Goal: Task Accomplishment & Management: Use online tool/utility

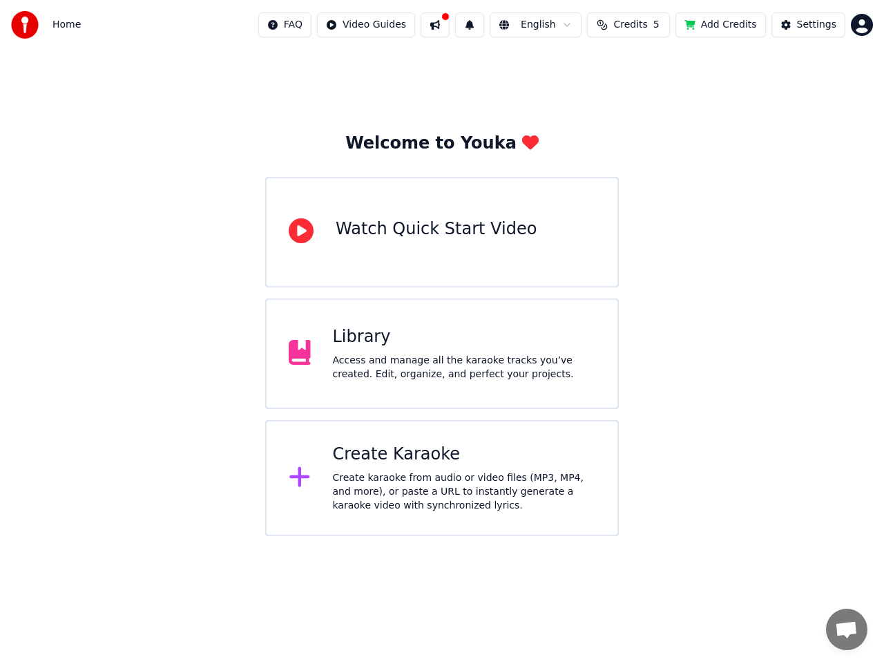
click at [365, 471] on div "Create karaoke from audio or video files (MP3, MP4, and more), or paste a URL t…" at bounding box center [464, 491] width 263 height 41
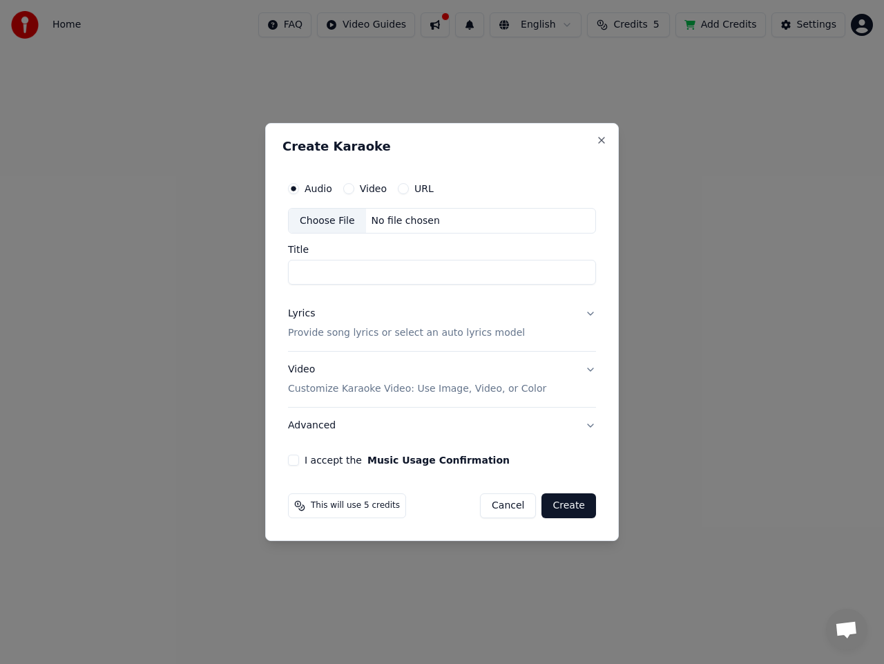
paste input "**********"
type input "**********"
click at [438, 327] on p "Provide song lyrics or select an auto lyrics model" at bounding box center [406, 334] width 237 height 14
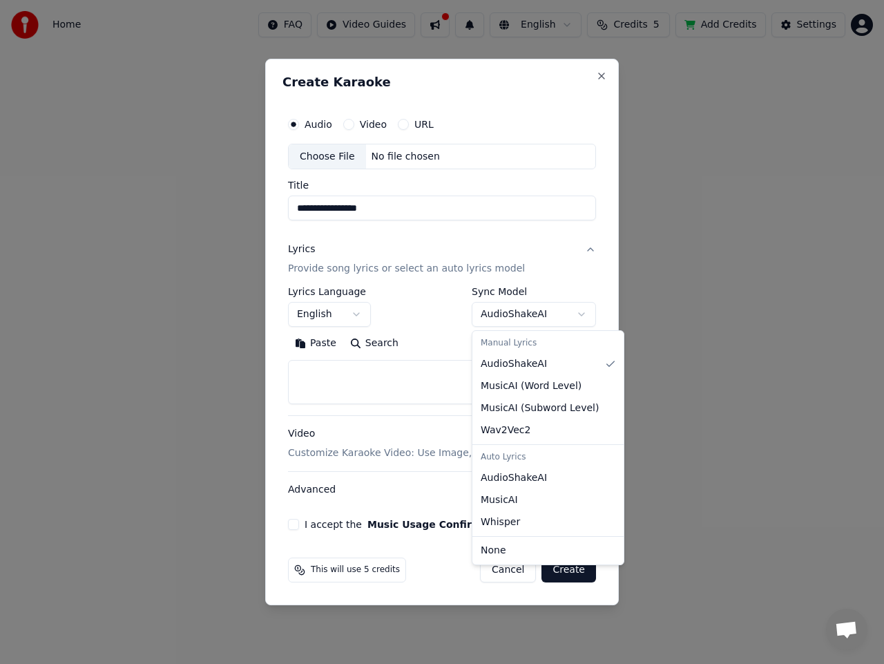
click at [499, 313] on body "**********" at bounding box center [442, 268] width 884 height 536
select select "**********"
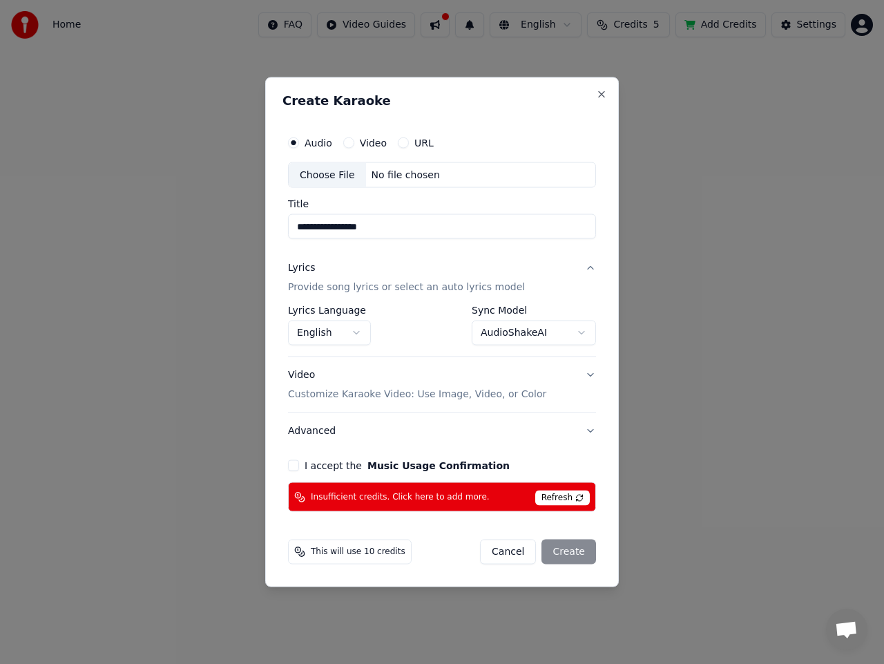
click at [341, 329] on button "English" at bounding box center [329, 332] width 83 height 25
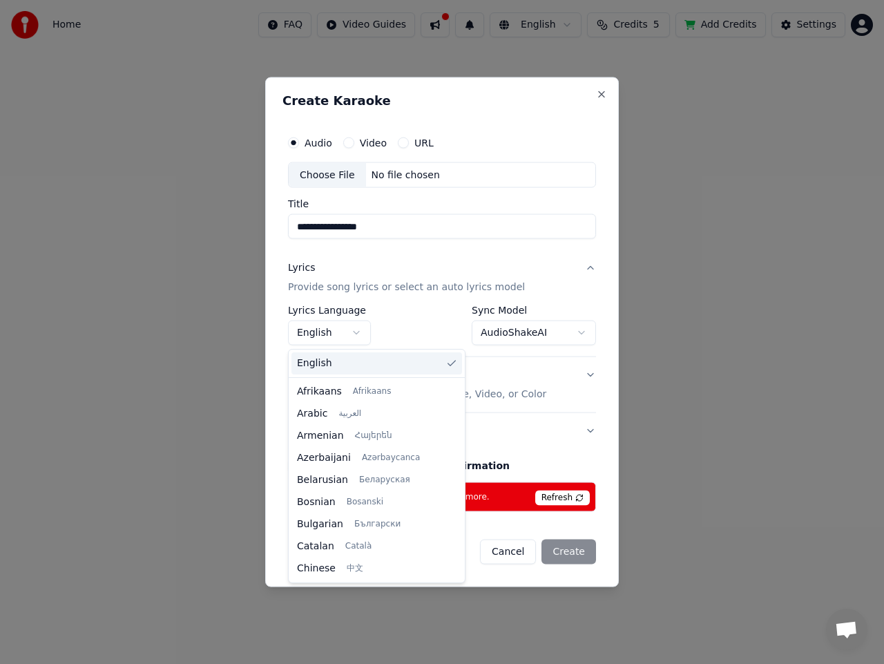
scroll to position [1060, 0]
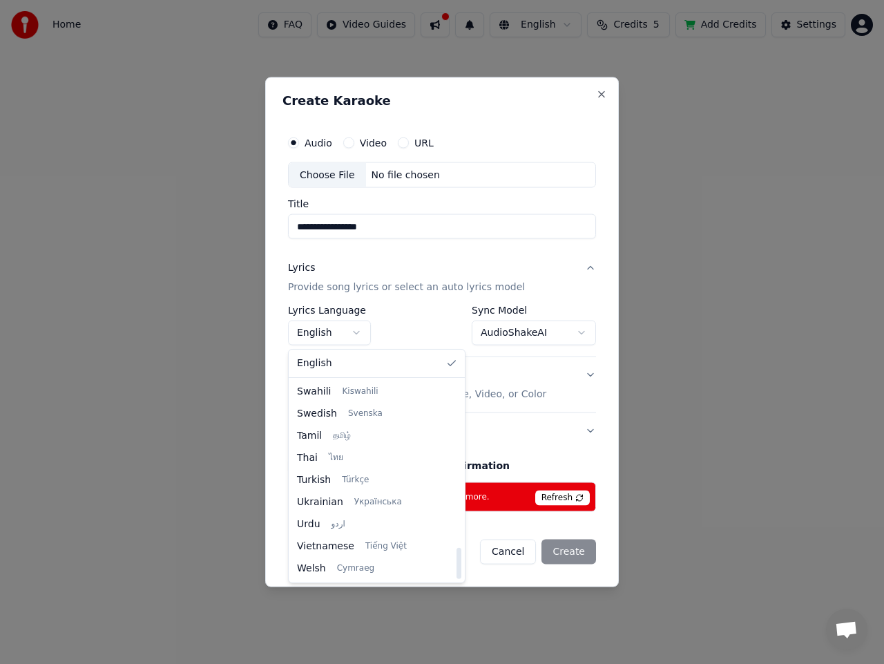
select select "**"
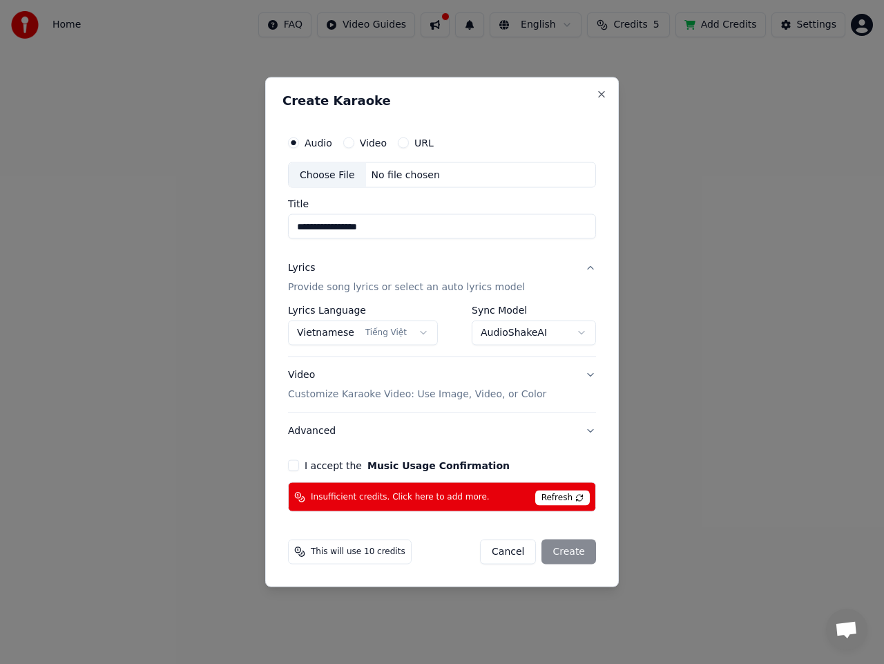
click at [390, 393] on p "Customize Karaoke Video: Use Image, Video, or Color" at bounding box center [417, 394] width 258 height 14
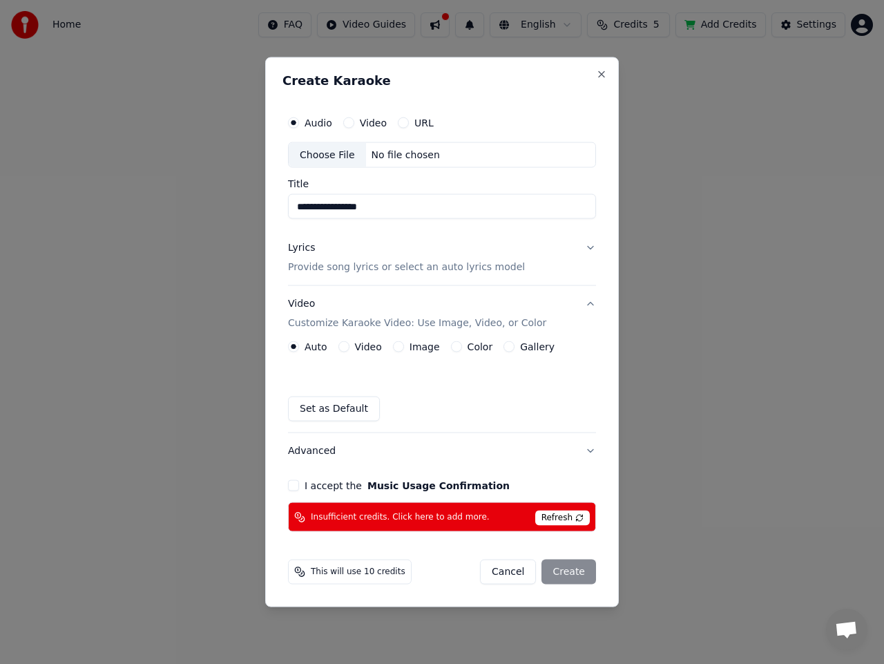
click at [361, 346] on label "Video" at bounding box center [368, 347] width 27 height 10
click at [349, 346] on button "Video" at bounding box center [343, 346] width 11 height 11
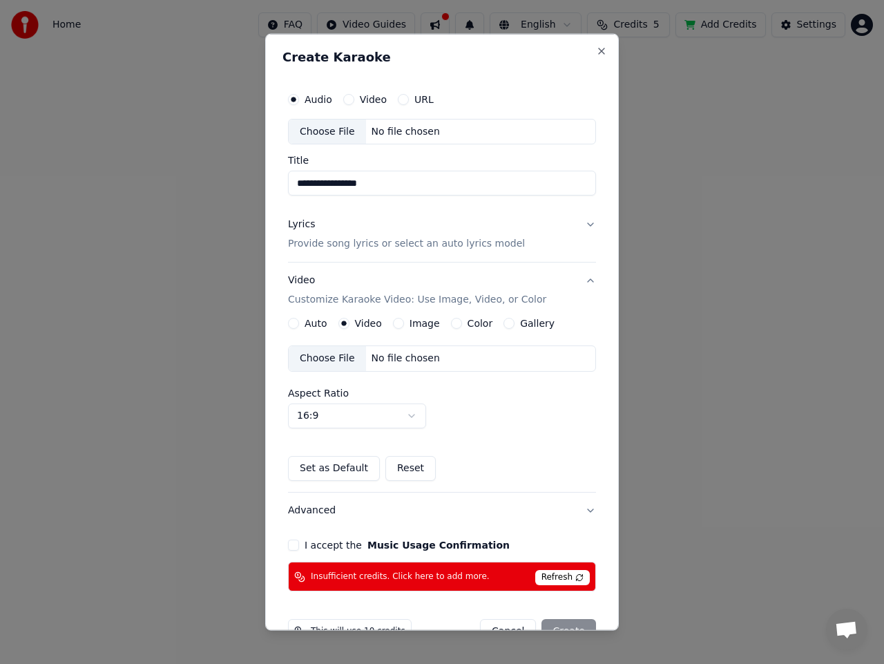
click at [314, 326] on label "Auto" at bounding box center [316, 323] width 23 height 10
click at [299, 326] on button "Auto" at bounding box center [293, 323] width 11 height 11
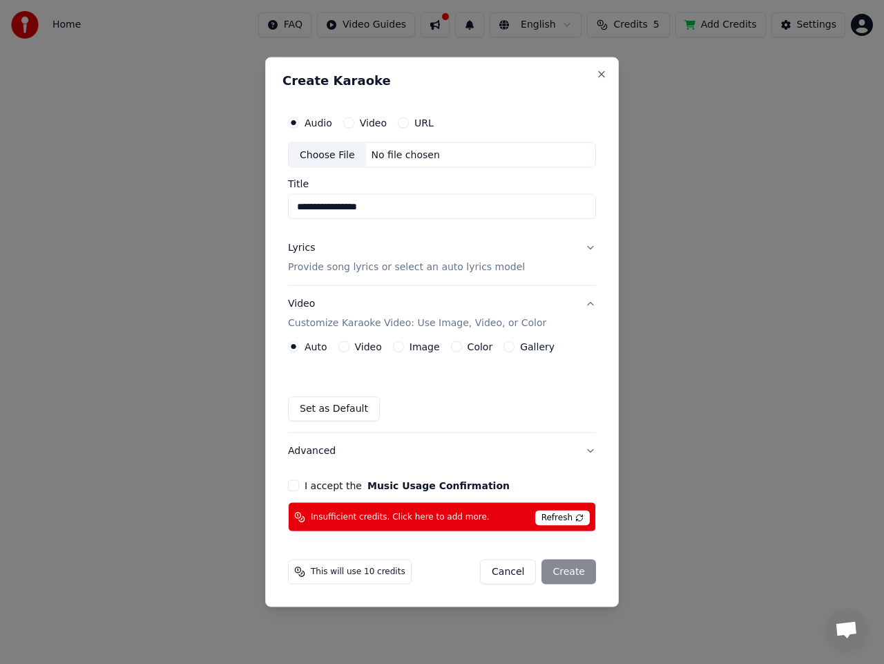
click at [360, 349] on label "Video" at bounding box center [368, 347] width 27 height 10
click at [349, 349] on button "Video" at bounding box center [343, 346] width 11 height 11
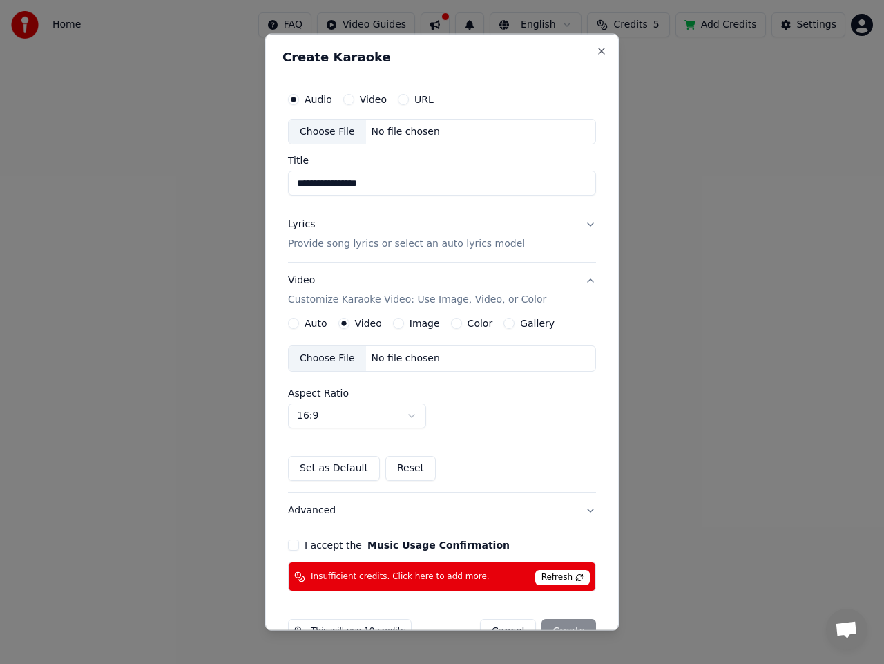
click at [324, 362] on div "Choose File" at bounding box center [327, 358] width 77 height 25
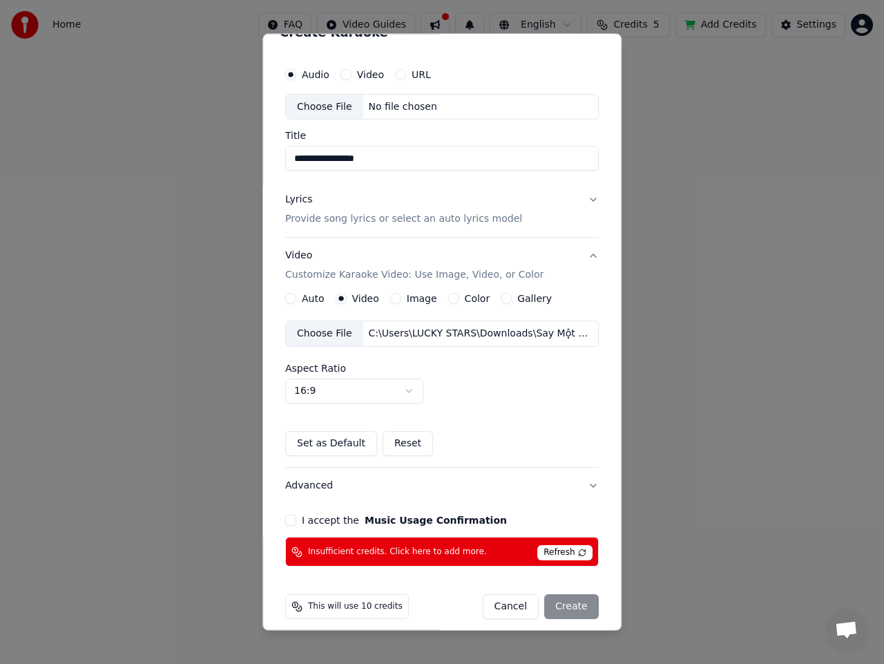
scroll to position [35, 0]
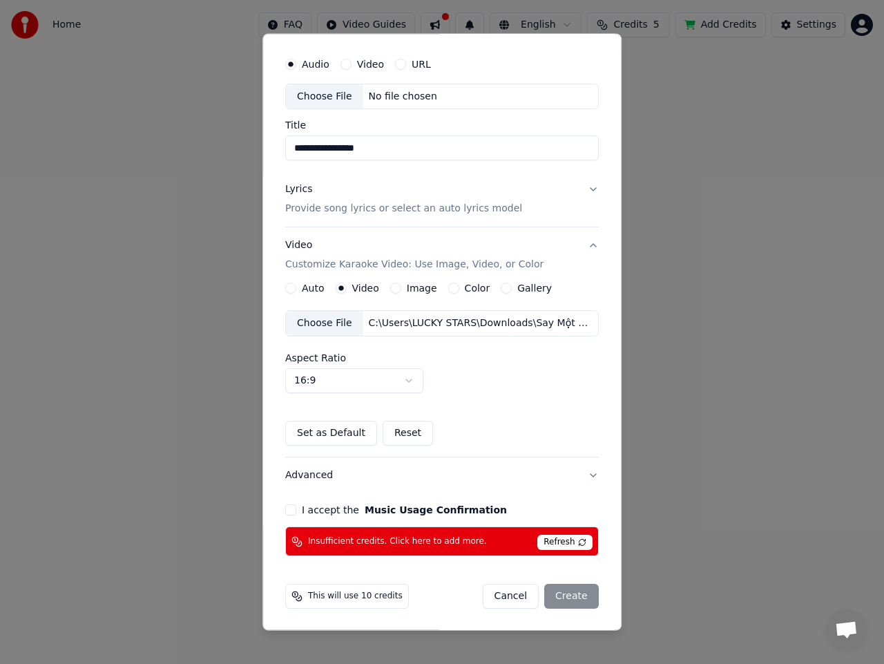
click at [553, 542] on span "Refresh" at bounding box center [564, 542] width 55 height 15
click at [285, 506] on button "I accept the Music Usage Confirmation" at bounding box center [290, 509] width 11 height 11
click at [287, 513] on button "I accept the Music Usage Confirmation" at bounding box center [290, 509] width 11 height 11
click at [287, 505] on button "I accept the Music Usage Confirmation" at bounding box center [290, 509] width 11 height 11
click at [549, 539] on span "Refresh" at bounding box center [564, 542] width 55 height 15
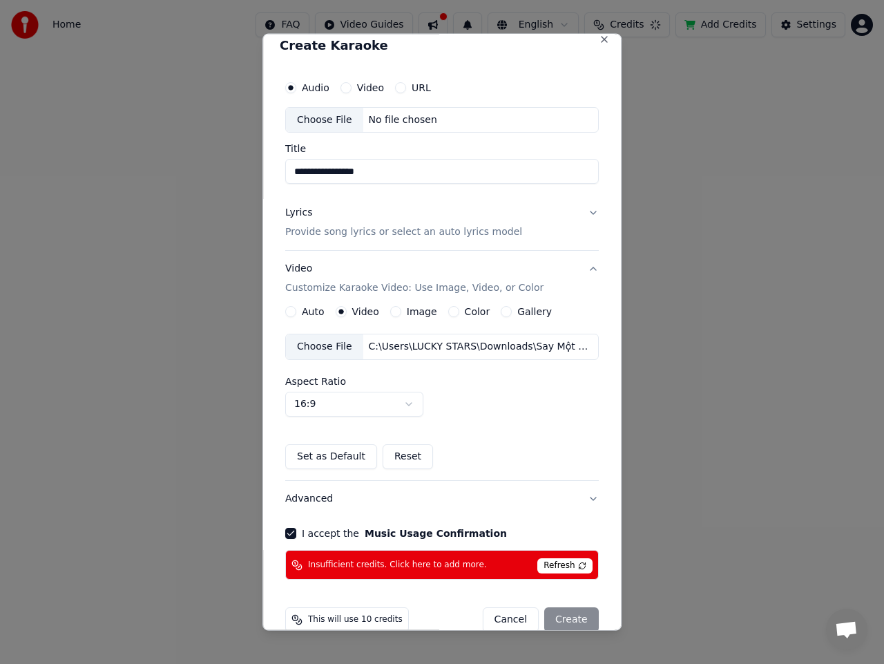
scroll to position [0, 0]
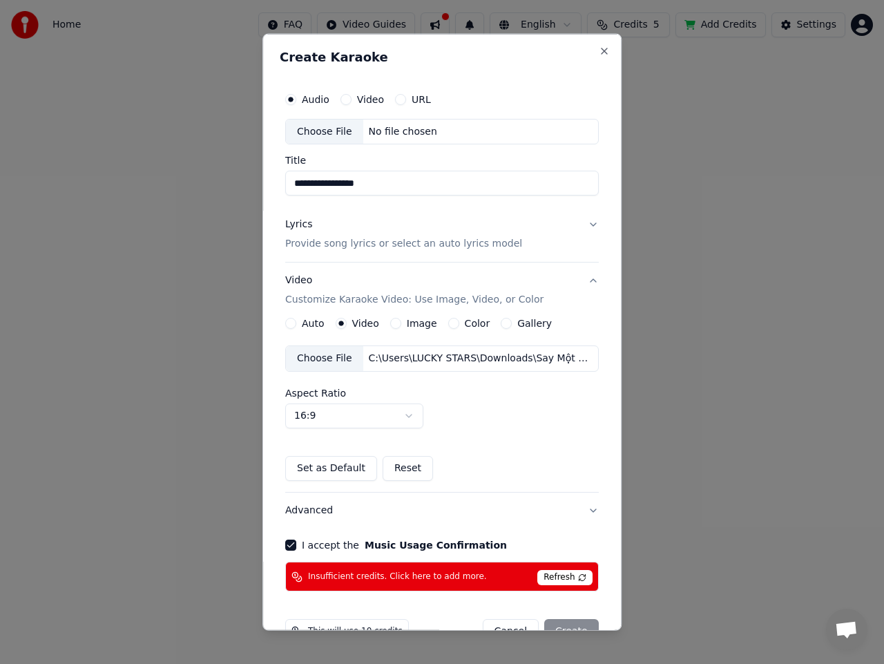
click at [295, 325] on div "Auto" at bounding box center [304, 323] width 39 height 11
click at [296, 323] on div "Auto" at bounding box center [304, 323] width 39 height 11
click at [292, 322] on button "Auto" at bounding box center [290, 323] width 11 height 11
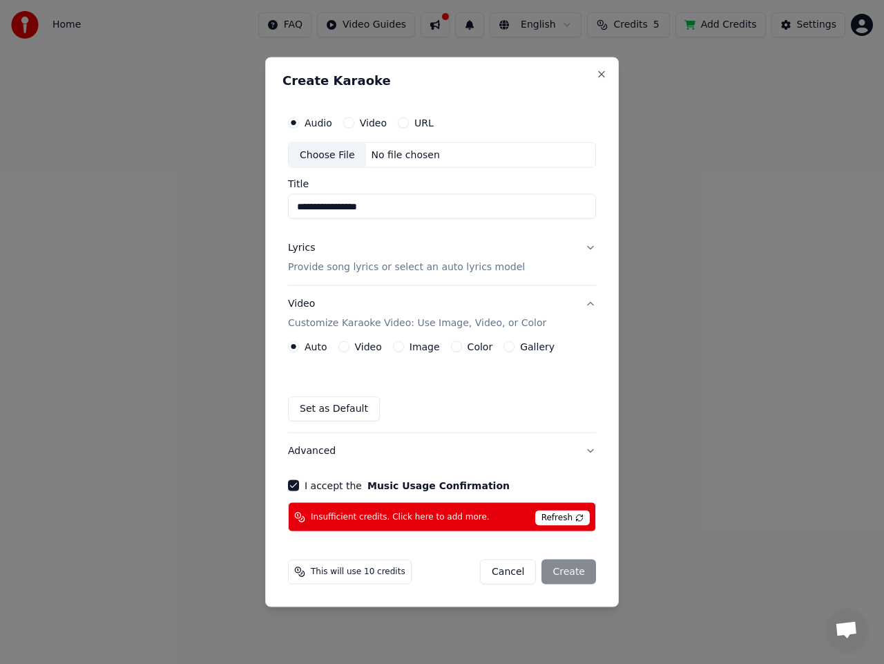
click at [588, 303] on button "Video Customize Karaoke Video: Use Image, Video, or Color" at bounding box center [442, 313] width 308 height 55
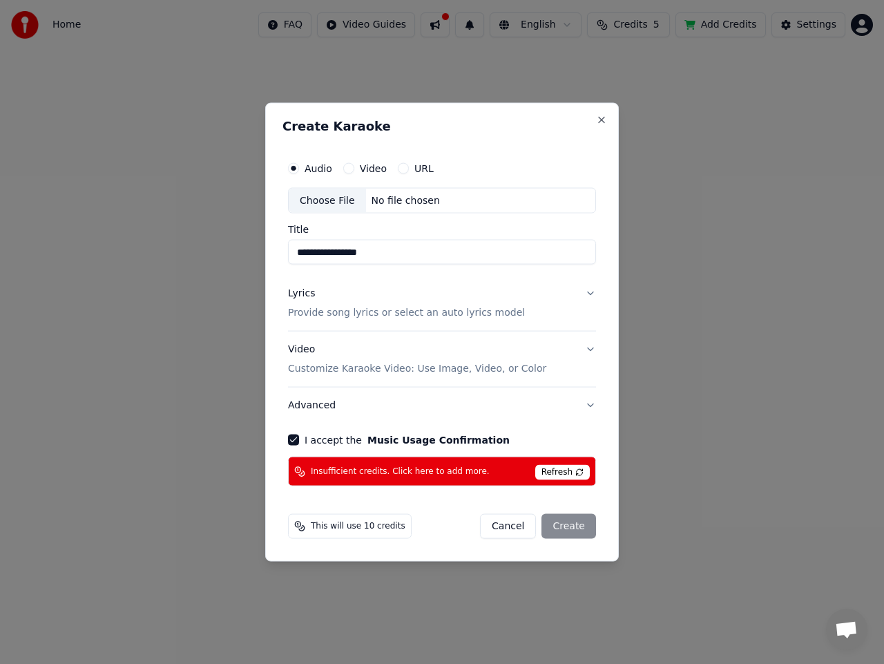
click at [393, 405] on button "Advanced" at bounding box center [442, 405] width 308 height 36
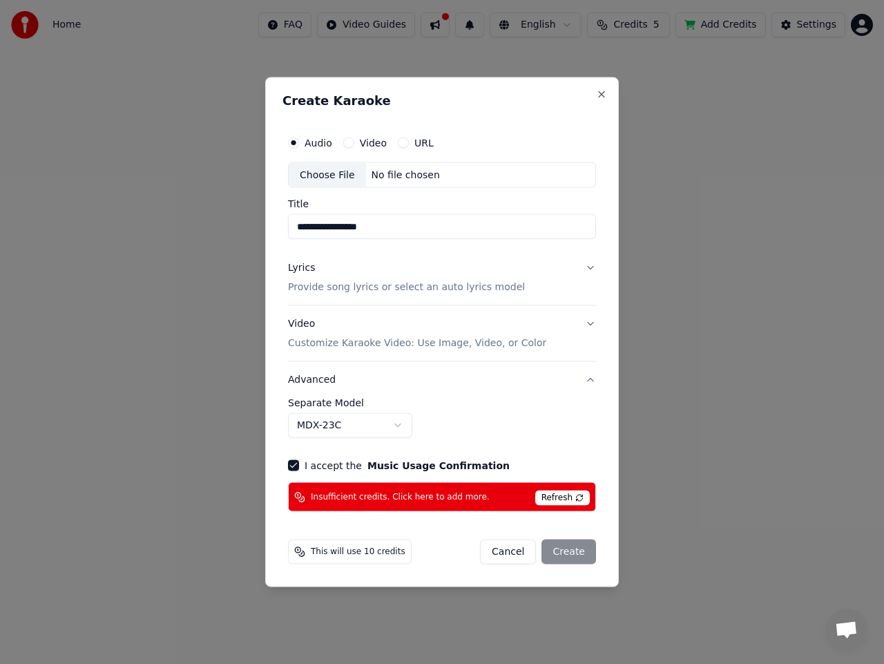
click at [403, 383] on button "Advanced" at bounding box center [442, 380] width 308 height 36
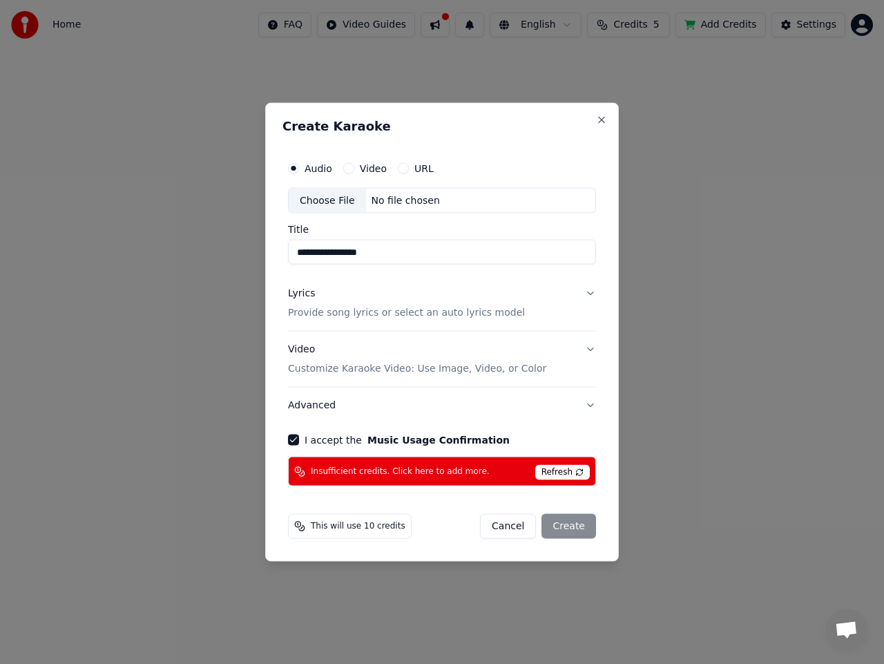
click at [316, 198] on div "Choose File" at bounding box center [327, 200] width 77 height 25
click at [311, 195] on div "Choose File" at bounding box center [327, 200] width 77 height 25
type input "**********"
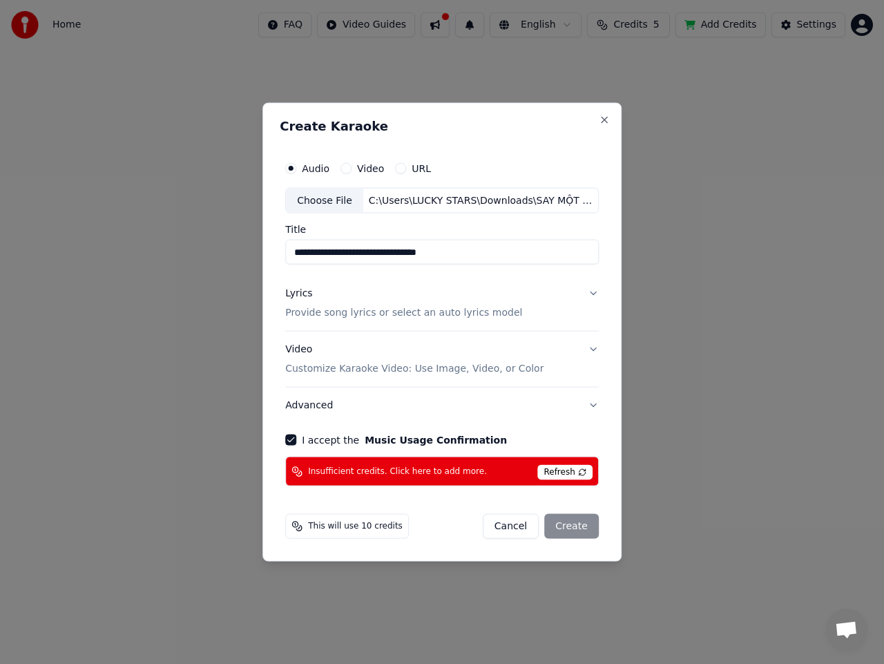
drag, startPoint x: 569, startPoint y: 482, endPoint x: 573, endPoint y: 475, distance: 7.7
click at [570, 479] on div "Insufficient credits. Click here to add more. Refresh" at bounding box center [442, 472] width 314 height 30
click at [573, 473] on span "Refresh" at bounding box center [564, 472] width 55 height 15
click at [580, 470] on span "Refresh" at bounding box center [564, 472] width 55 height 15
click at [401, 167] on button "URL" at bounding box center [400, 167] width 11 height 11
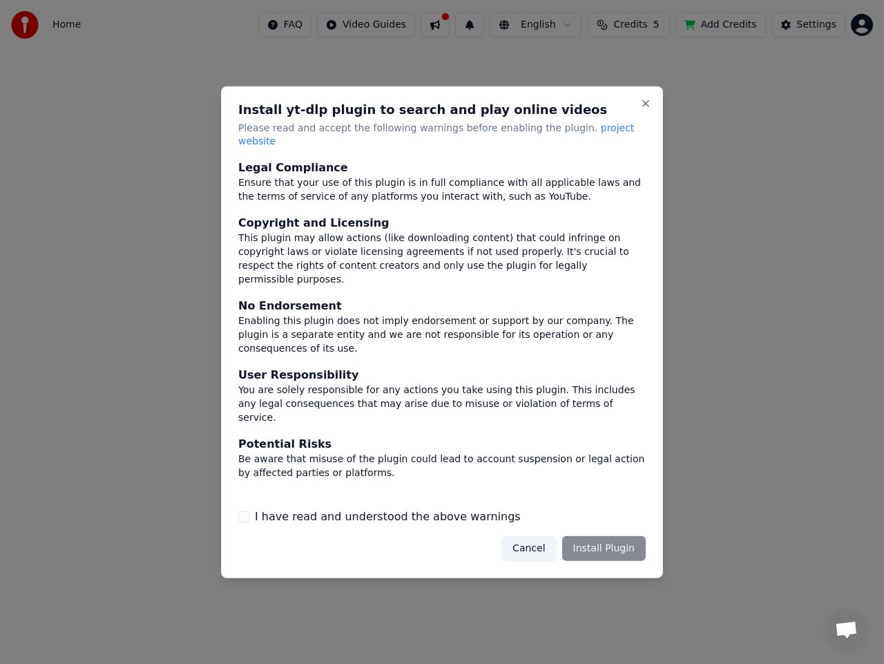
click at [405, 169] on div "Legal Compliance" at bounding box center [441, 168] width 407 height 17
click at [330, 508] on label "I have read and understood the above warnings" at bounding box center [388, 516] width 266 height 17
click at [249, 511] on button "I have read and understood the above warnings" at bounding box center [243, 516] width 11 height 11
click at [601, 549] on button "Install Plugin" at bounding box center [604, 548] width 84 height 25
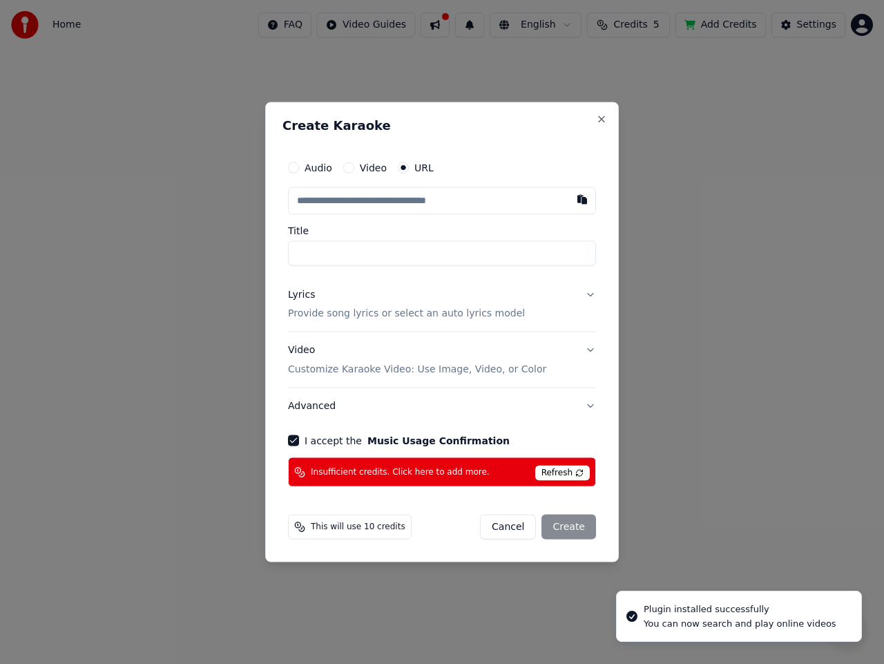
click at [362, 172] on label "Video" at bounding box center [373, 167] width 27 height 10
click at [354, 173] on button "Video" at bounding box center [348, 167] width 11 height 11
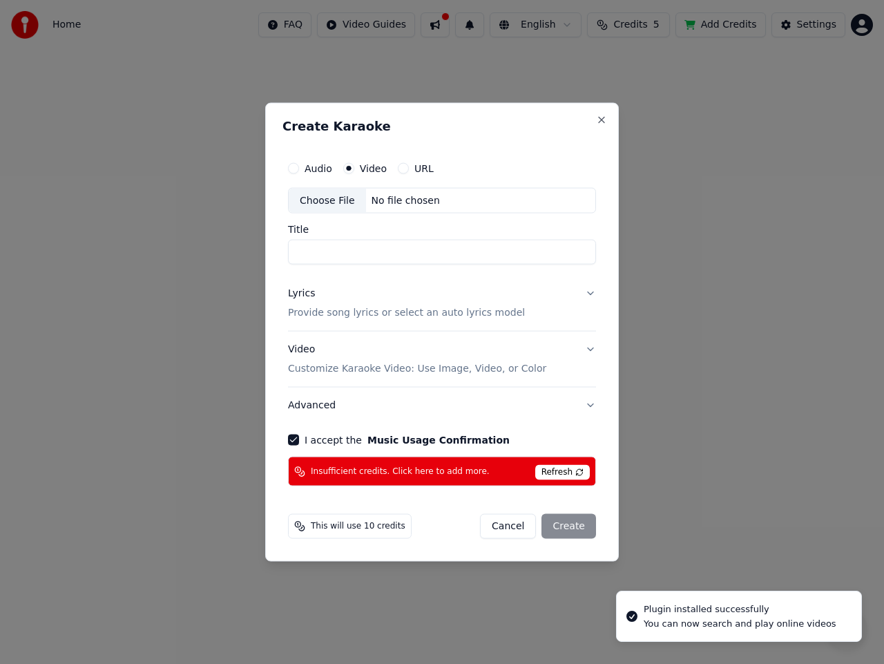
click at [326, 204] on div "Choose File" at bounding box center [327, 200] width 77 height 25
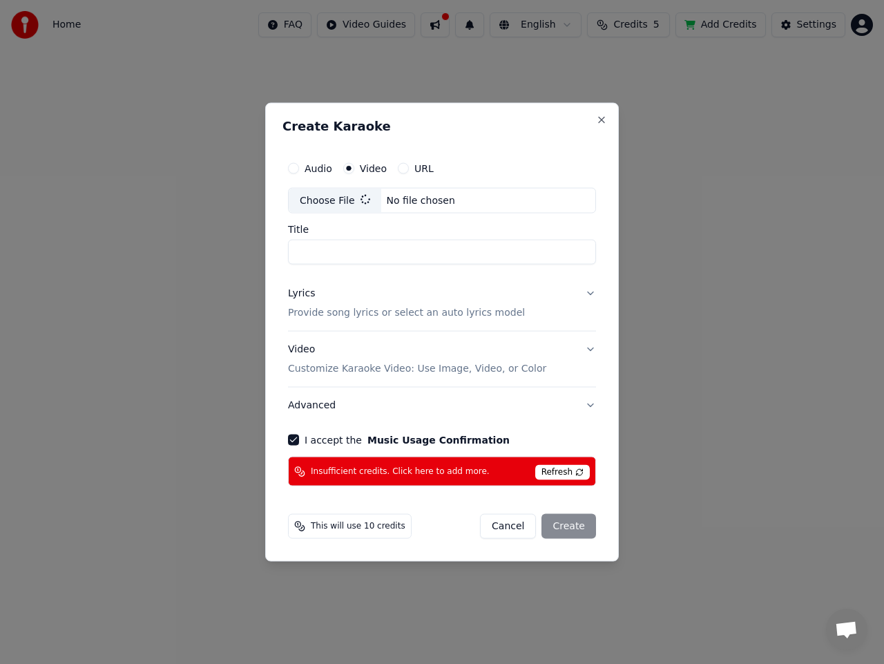
type input "**********"
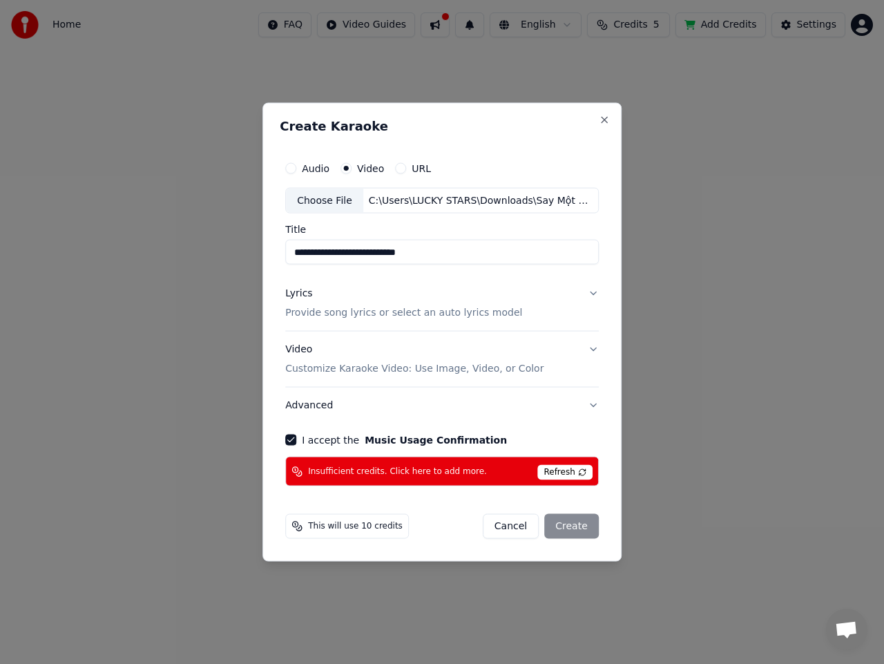
click at [584, 294] on button "Lyrics Provide song lyrics or select an auto lyrics model" at bounding box center [442, 303] width 314 height 55
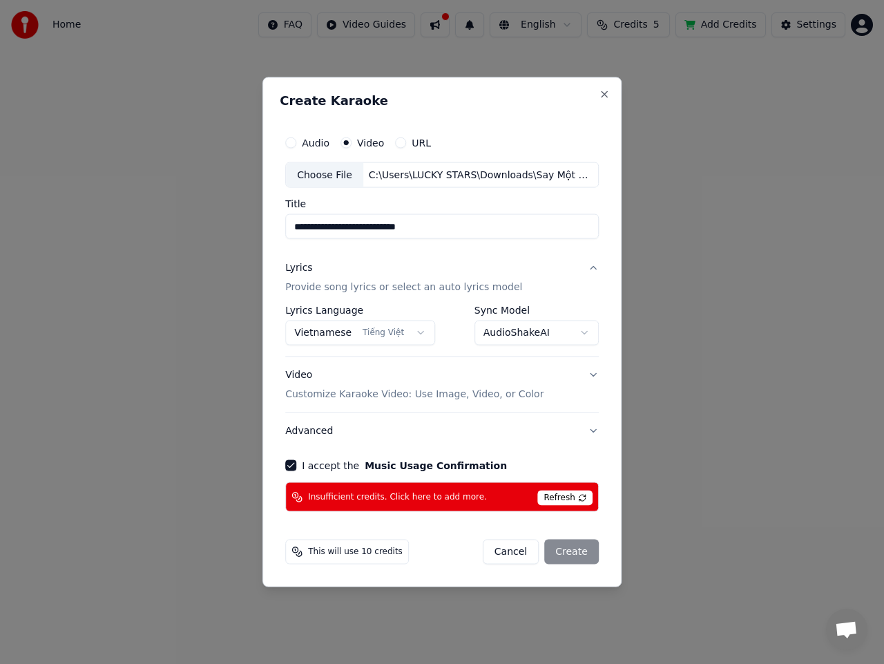
click at [528, 334] on body "**********" at bounding box center [442, 268] width 884 height 536
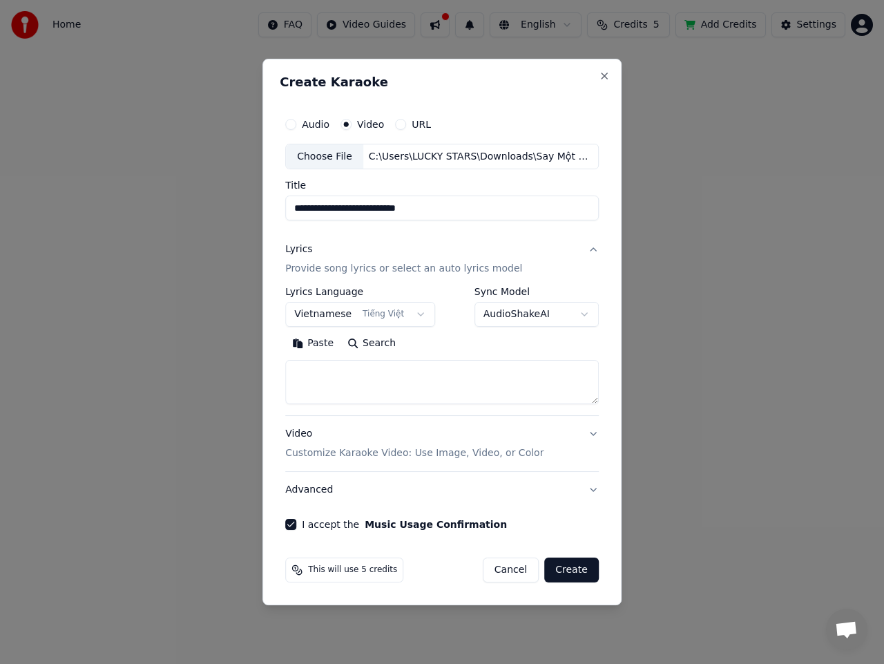
click at [541, 313] on body "**********" at bounding box center [442, 268] width 884 height 536
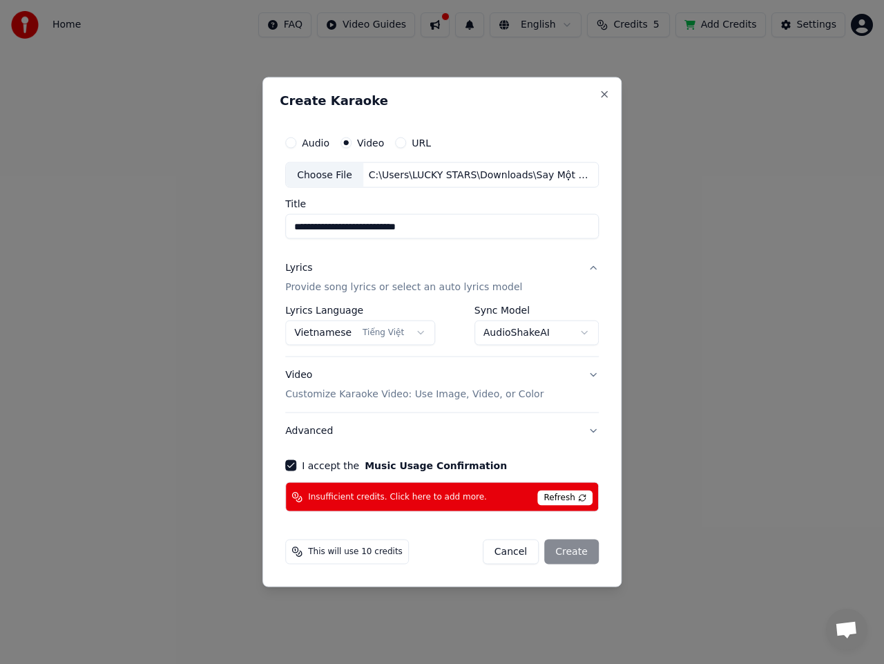
click at [566, 494] on span "Refresh" at bounding box center [564, 497] width 55 height 15
click at [569, 499] on span "Refresh" at bounding box center [564, 497] width 55 height 15
click at [571, 497] on span "Refresh" at bounding box center [564, 497] width 55 height 15
click at [517, 551] on button "Cancel" at bounding box center [511, 551] width 56 height 25
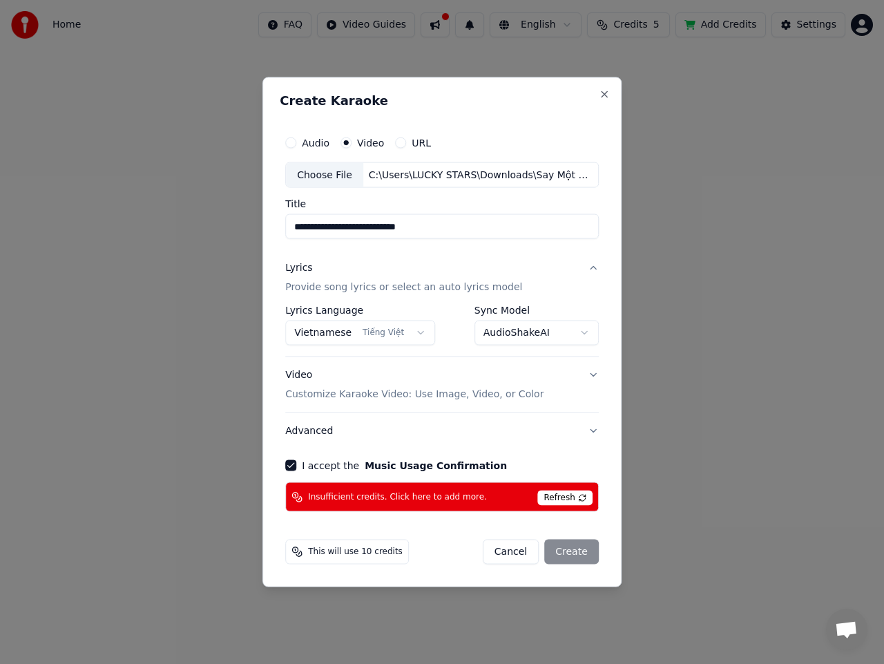
select select "**********"
